Goal: Task Accomplishment & Management: Manage account settings

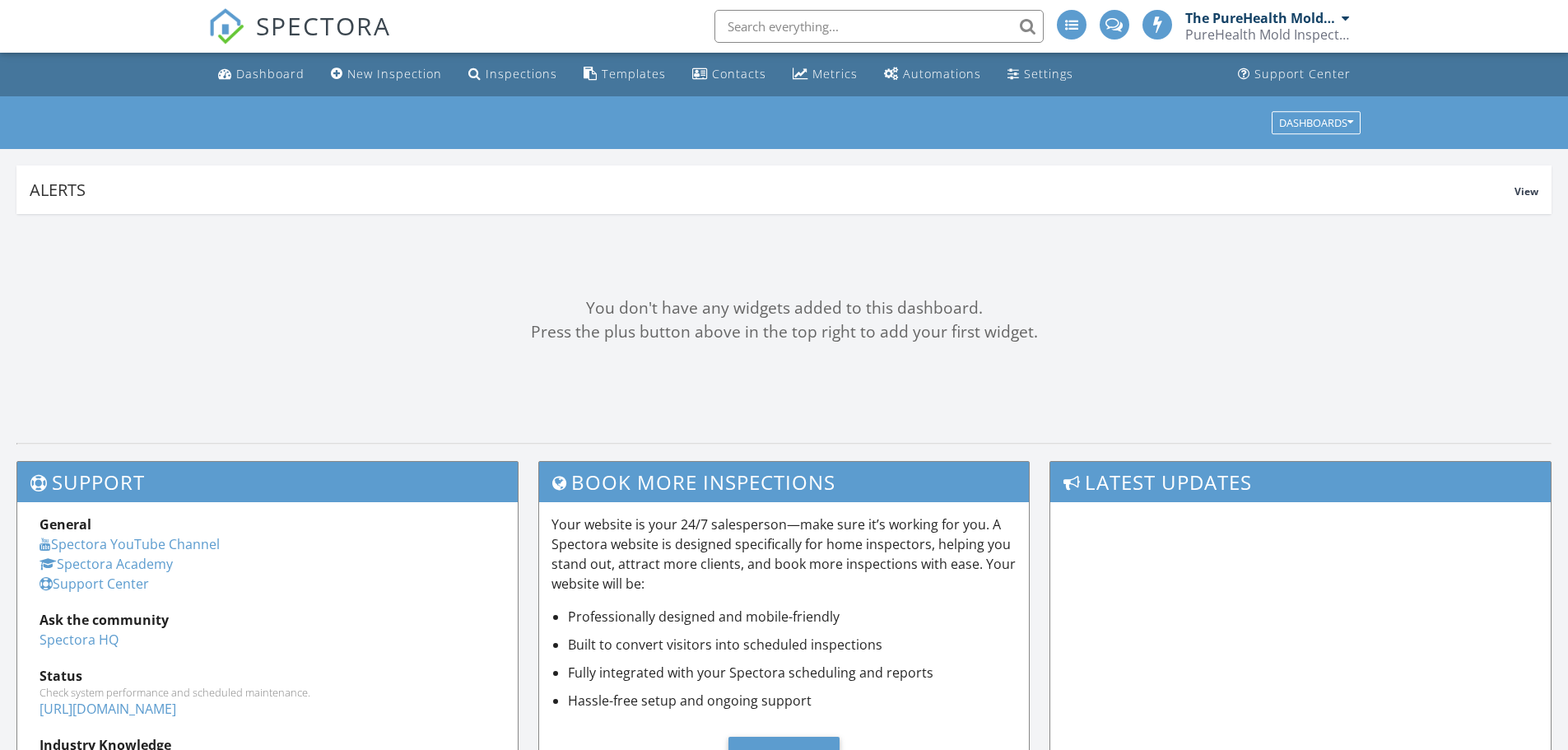
click at [777, 27] on input "text" at bounding box center [878, 26] width 330 height 32
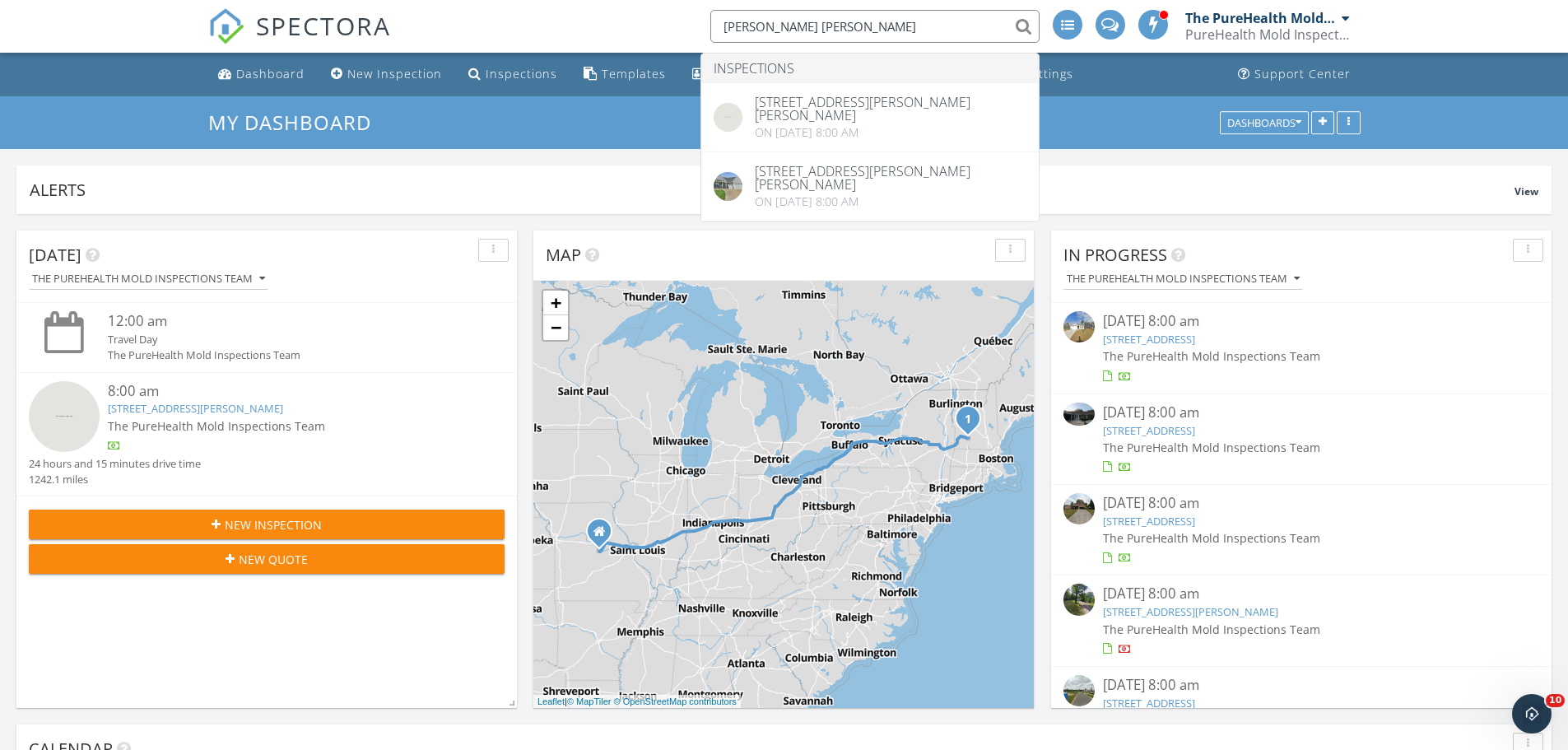
type input "laura ben"
click at [340, 203] on div "Alerts View" at bounding box center [784, 189] width 1535 height 48
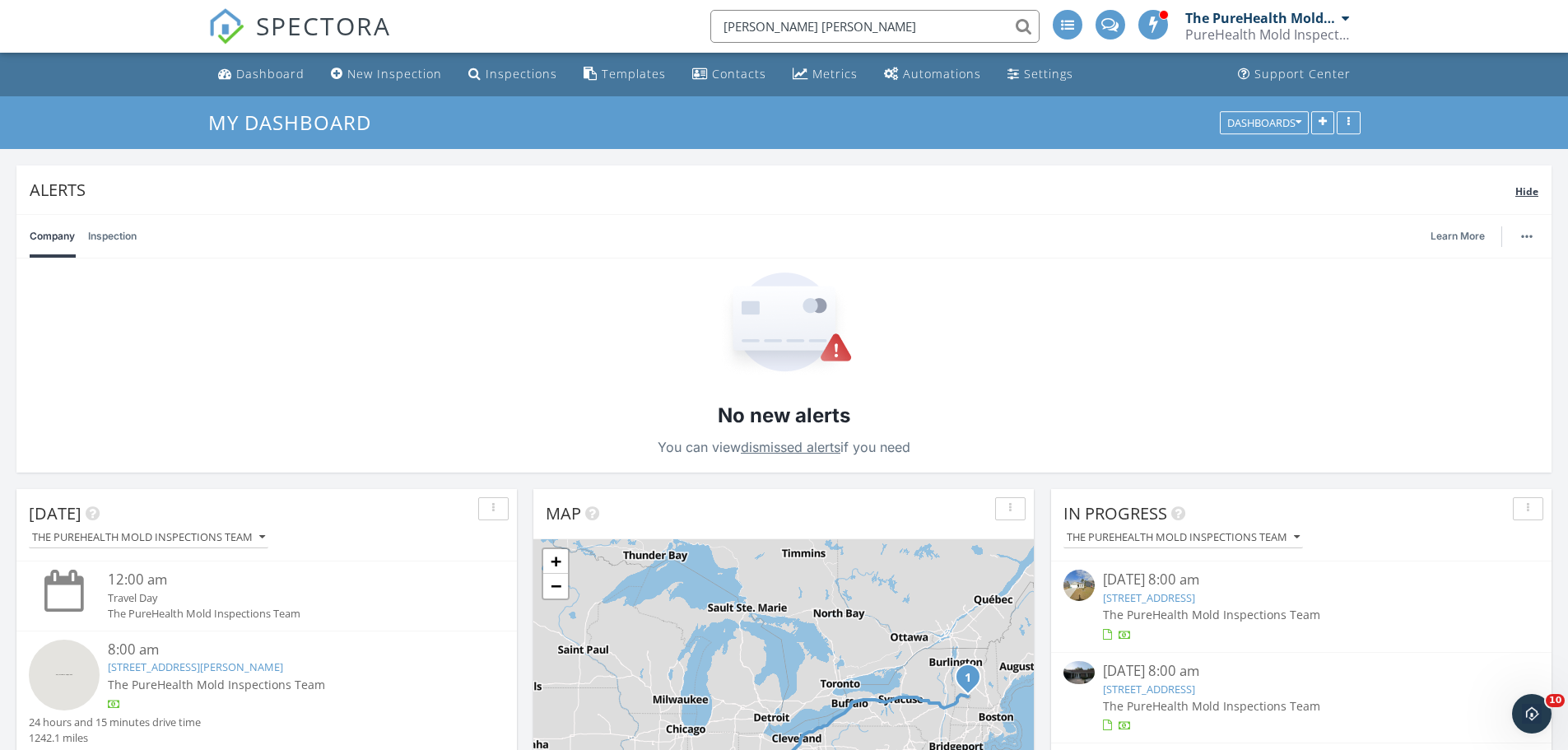
click at [356, 196] on div "Alerts" at bounding box center [772, 190] width 1485 height 23
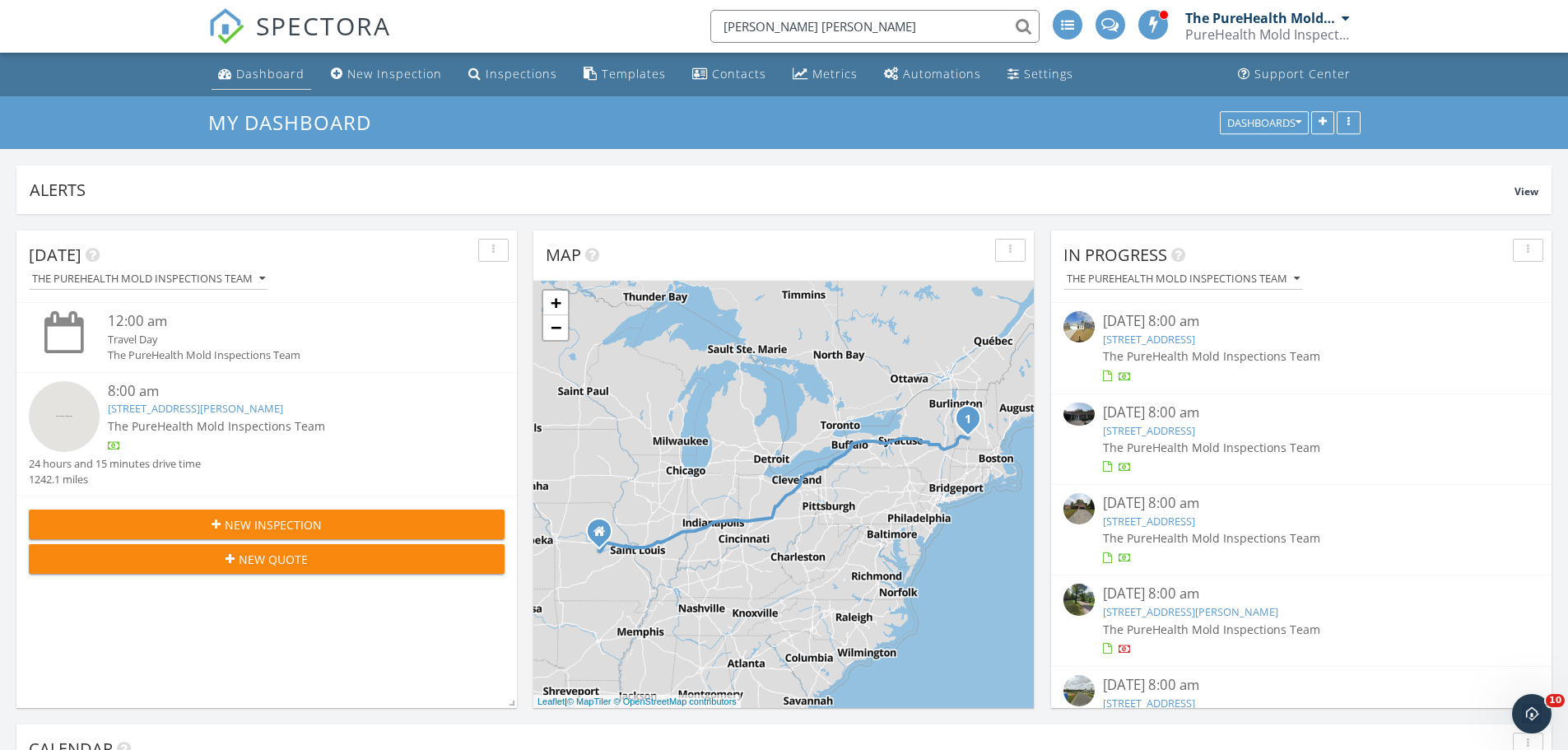
click at [260, 67] on div "Dashboard" at bounding box center [270, 74] width 68 height 16
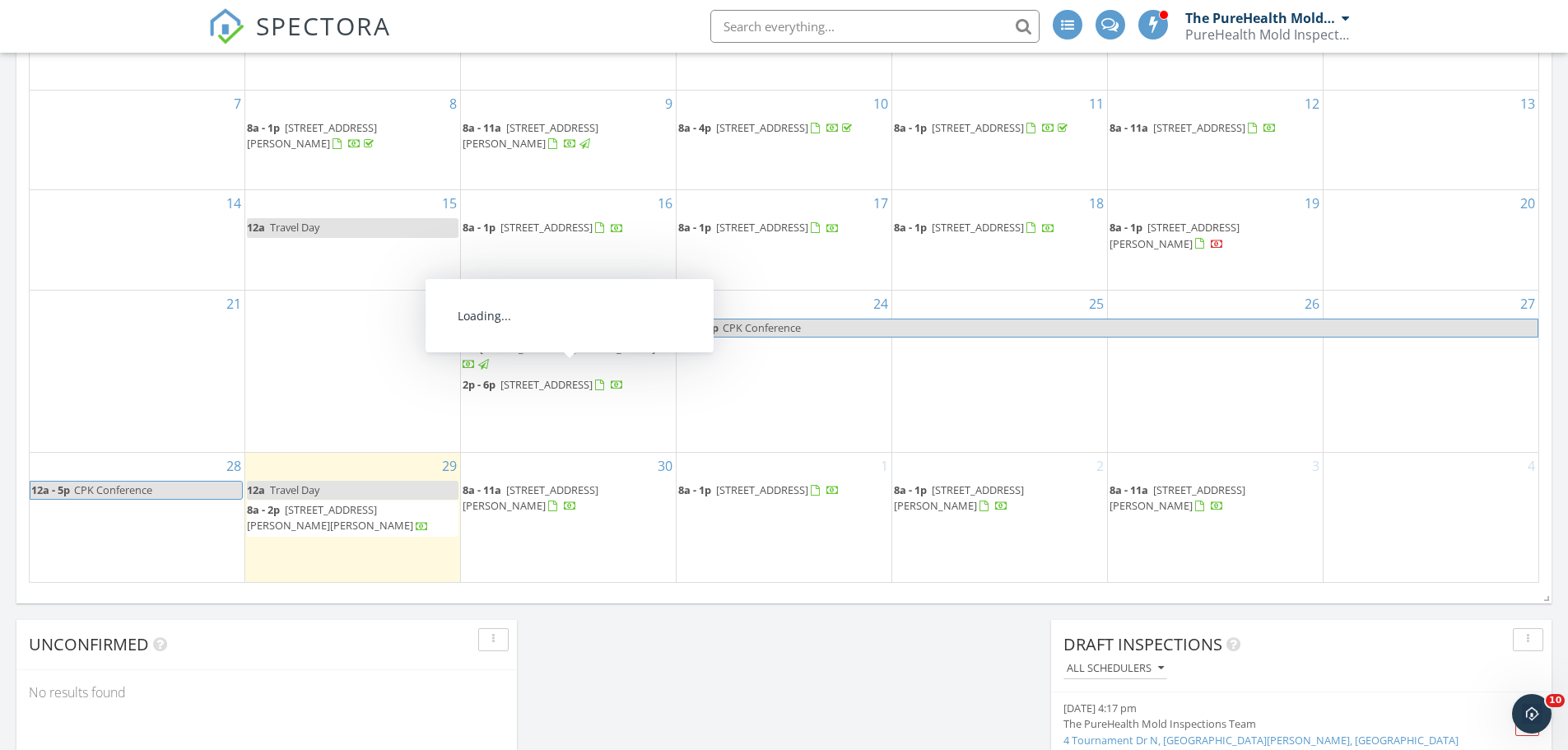
scroll to position [1036, 0]
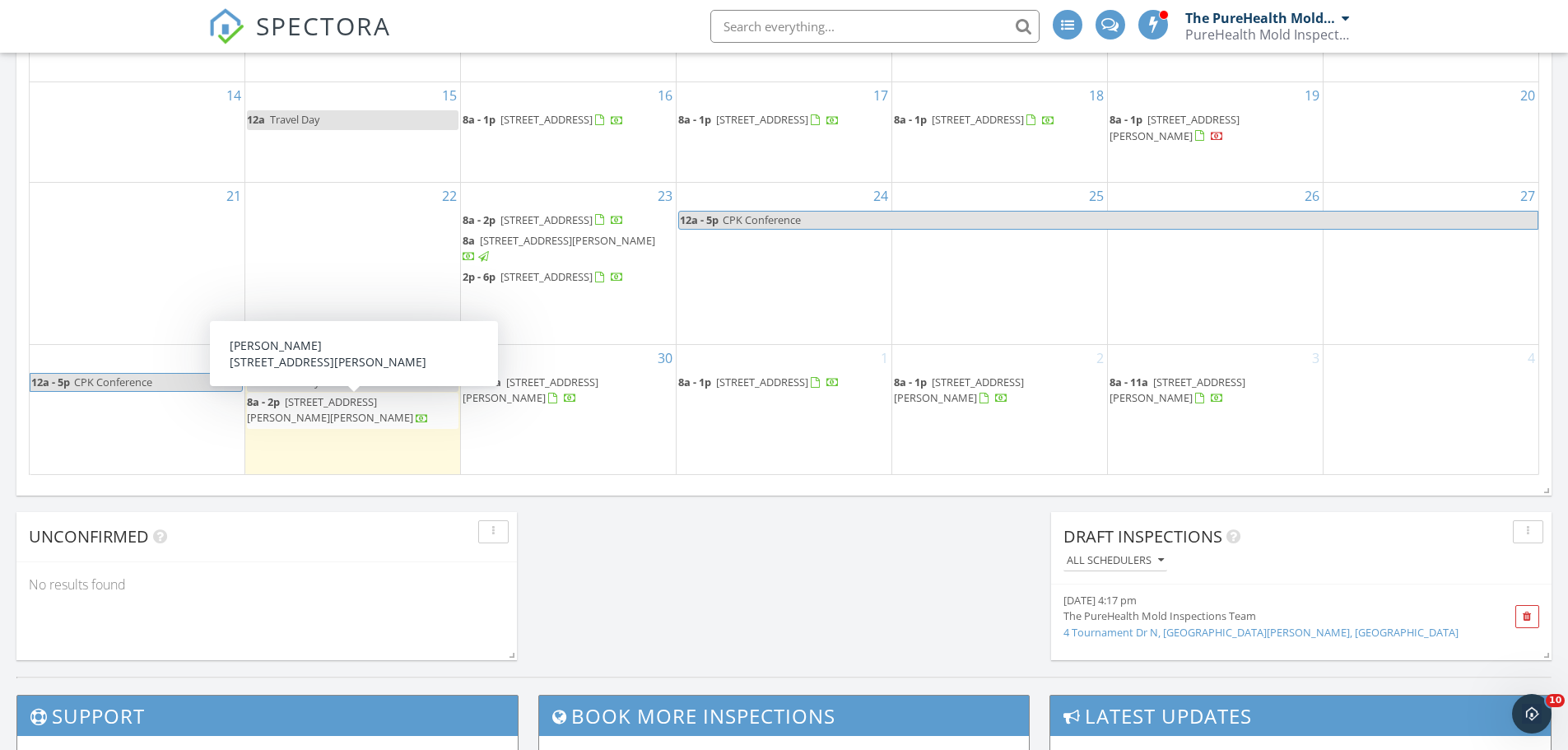
click at [355, 406] on span "119 Atcherson Hollow Rd, Chester 05143" at bounding box center [330, 409] width 166 height 31
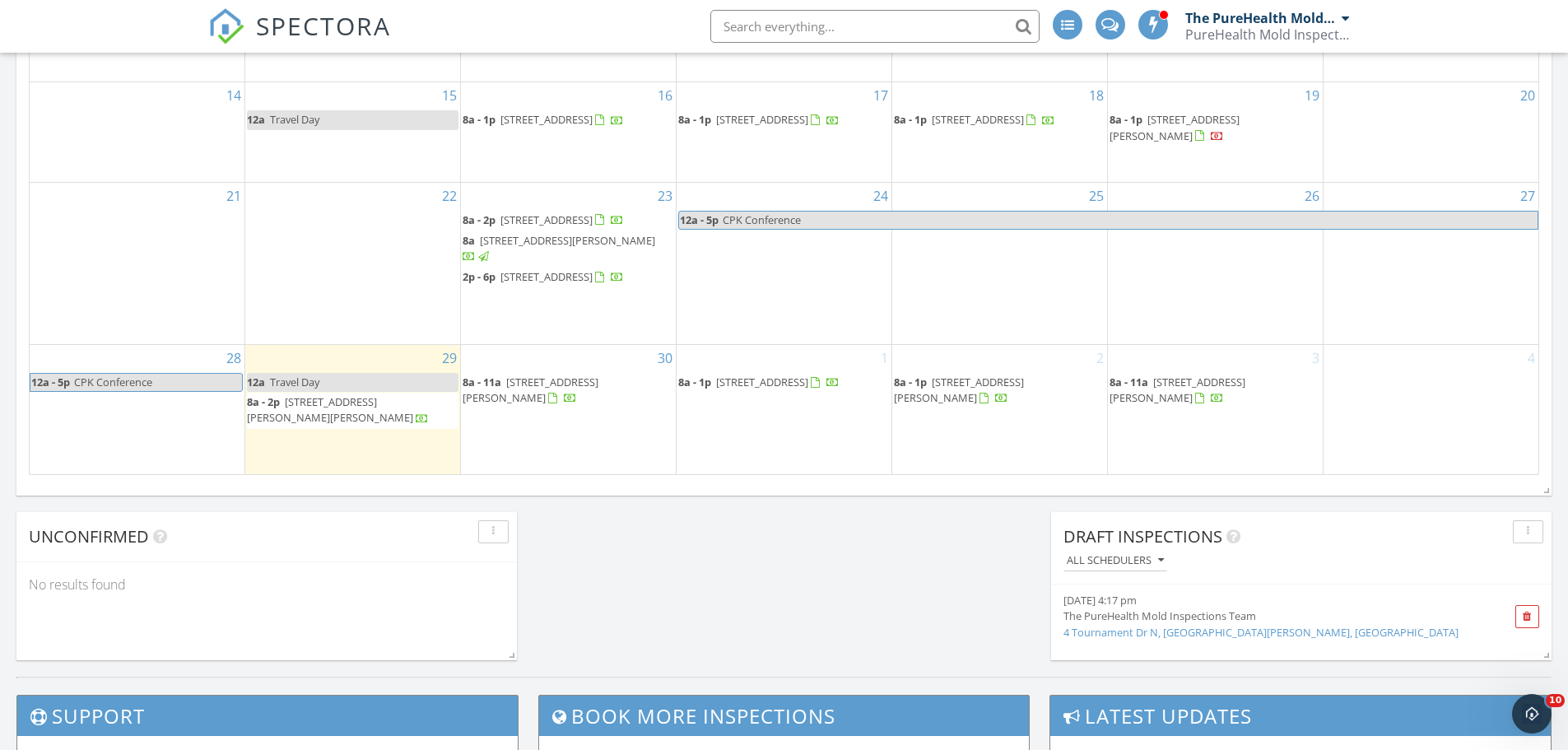
scroll to position [954, 0]
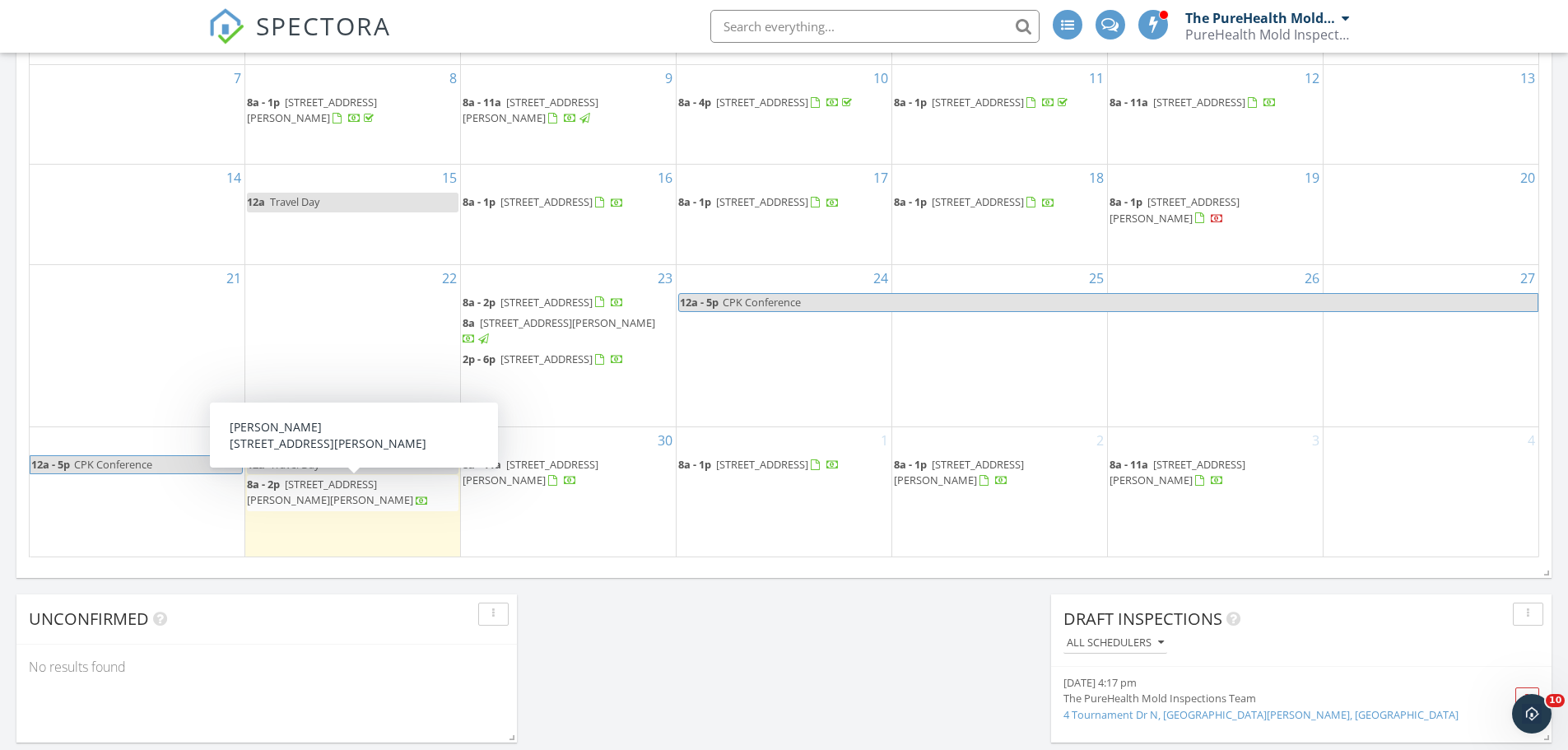
click at [309, 486] on span "119 Atcherson Hollow Rd, Chester 05143" at bounding box center [330, 491] width 166 height 31
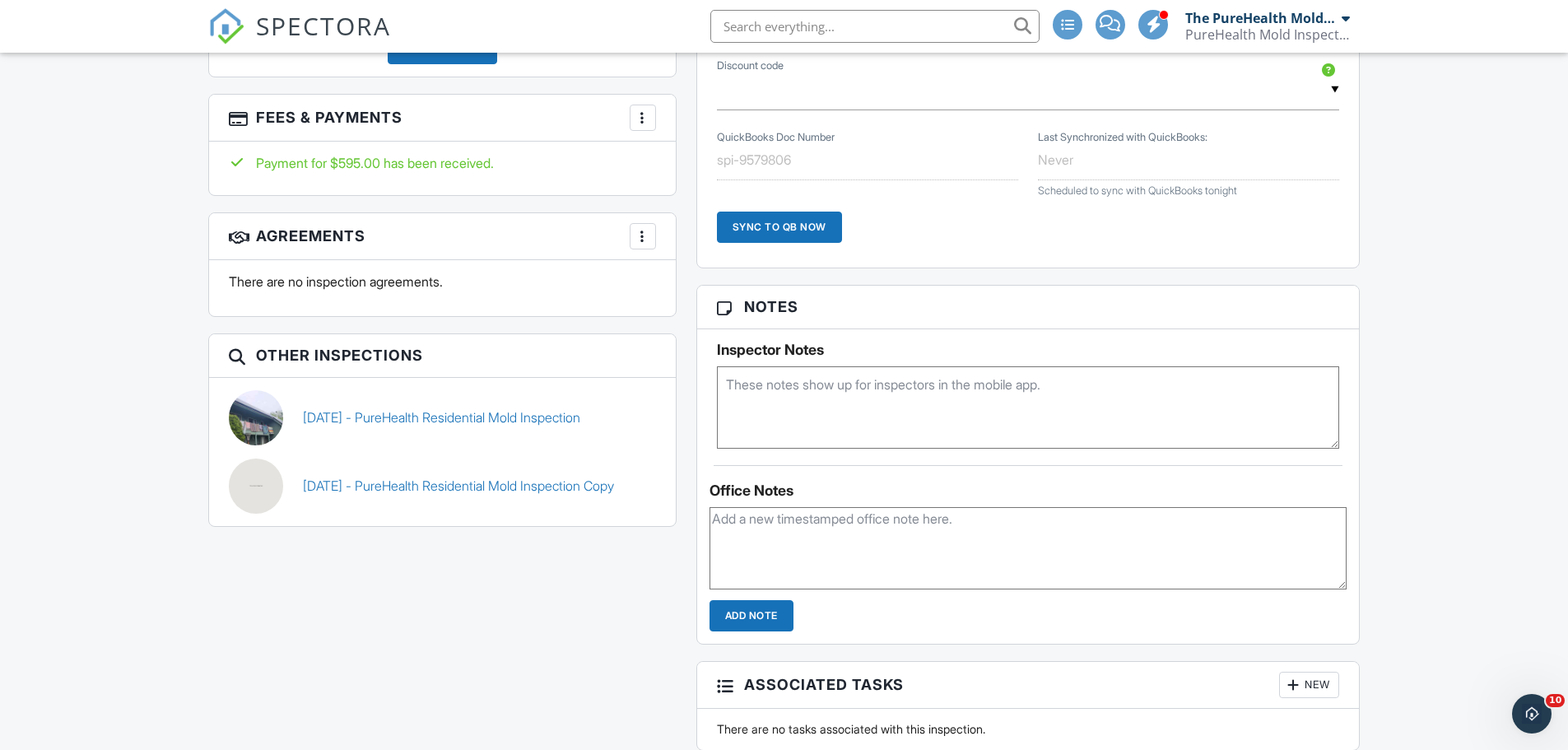
scroll to position [988, 0]
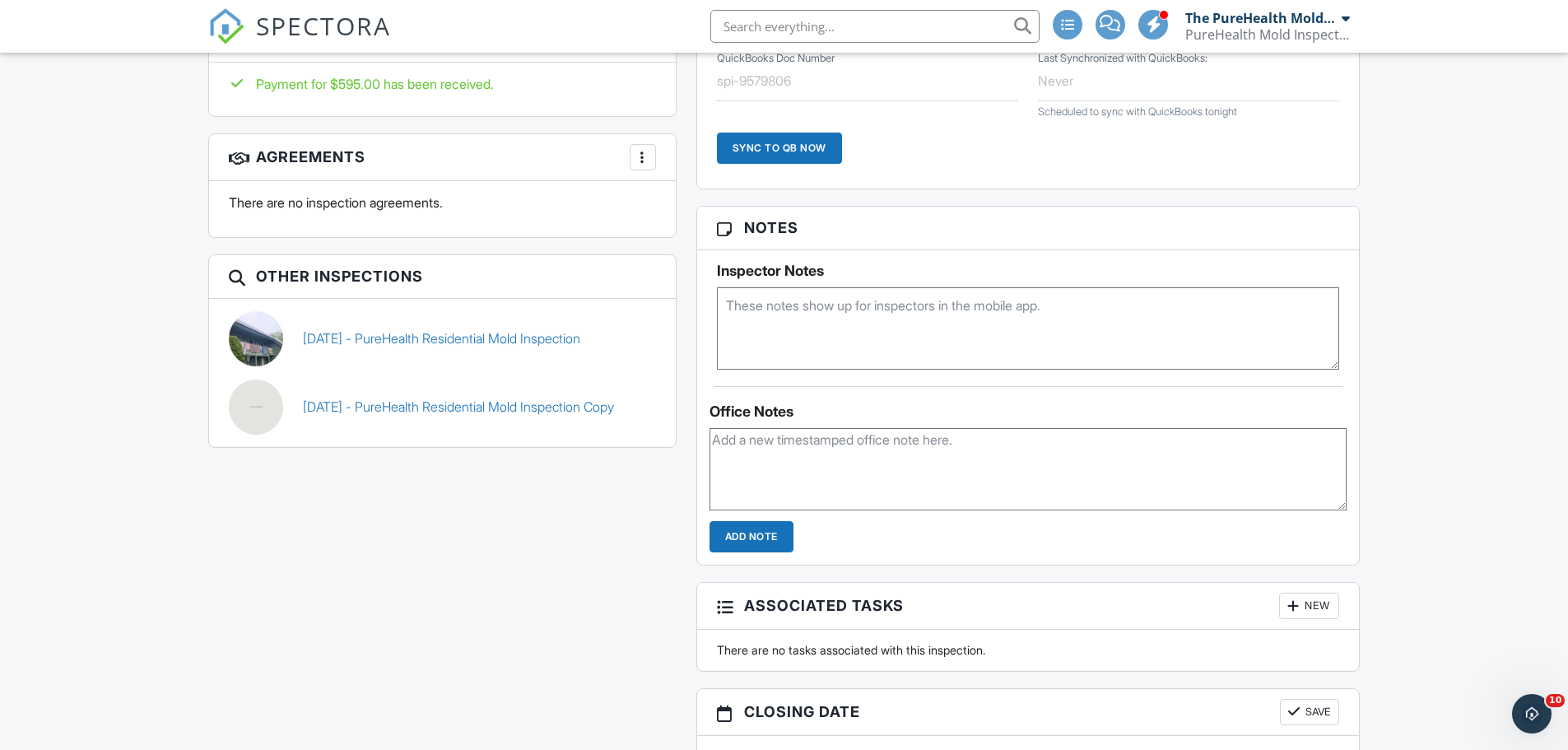
click at [829, 467] on textarea at bounding box center [1028, 469] width 637 height 83
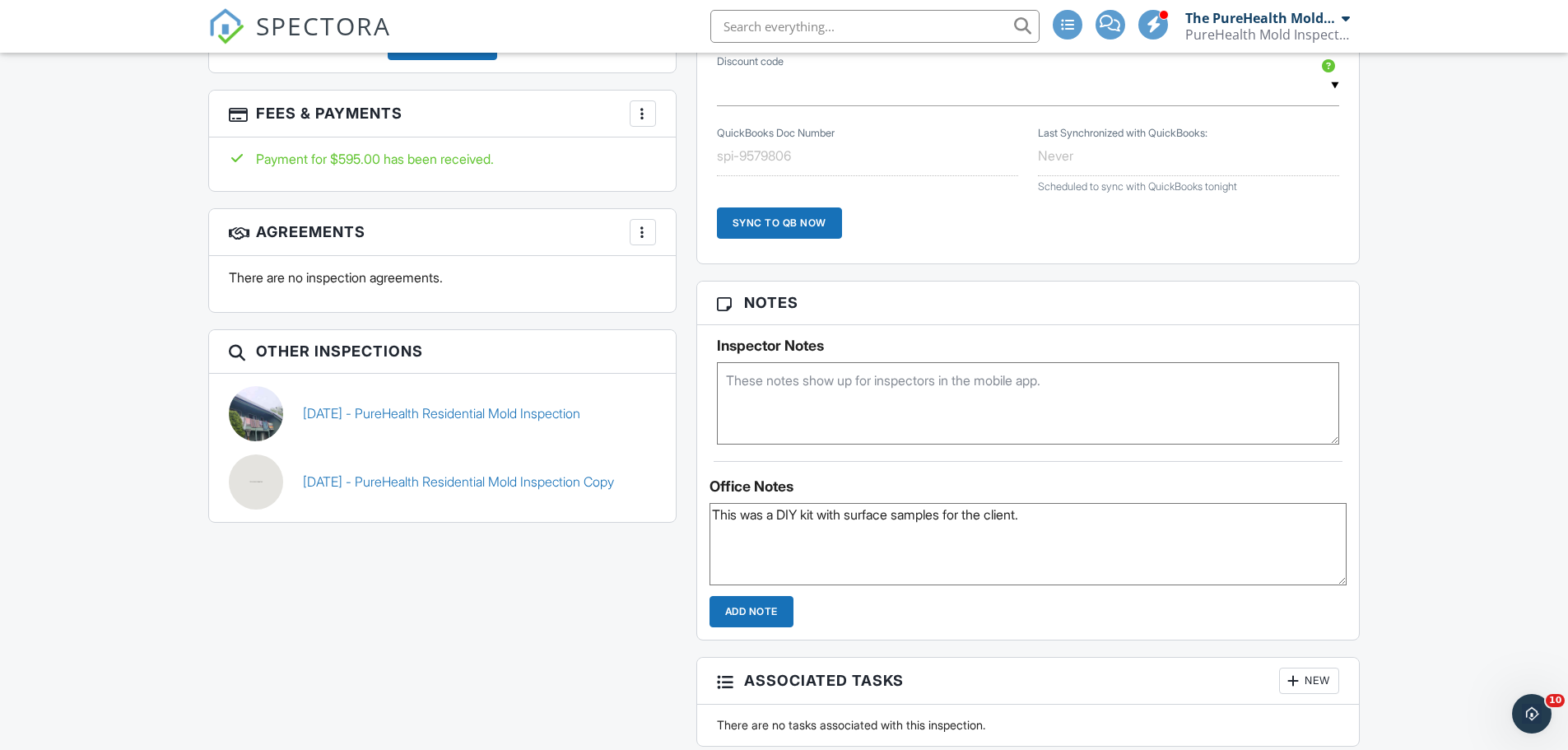
scroll to position [912, 0]
type textarea "This was a DIY kit with surface samples for the client."
click at [758, 612] on input "Add Note" at bounding box center [751, 613] width 84 height 31
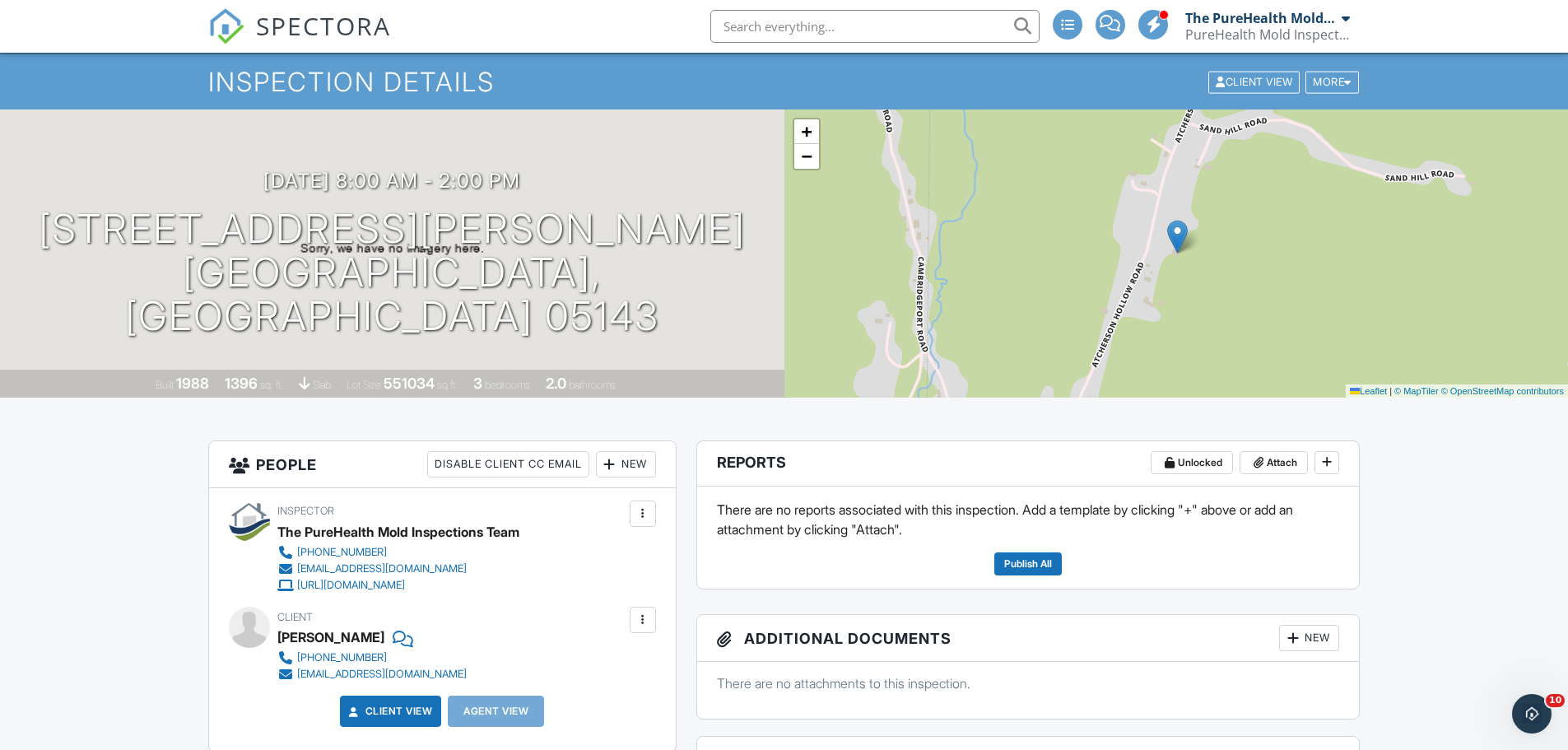
scroll to position [0, 0]
